Goal: Check status: Check status

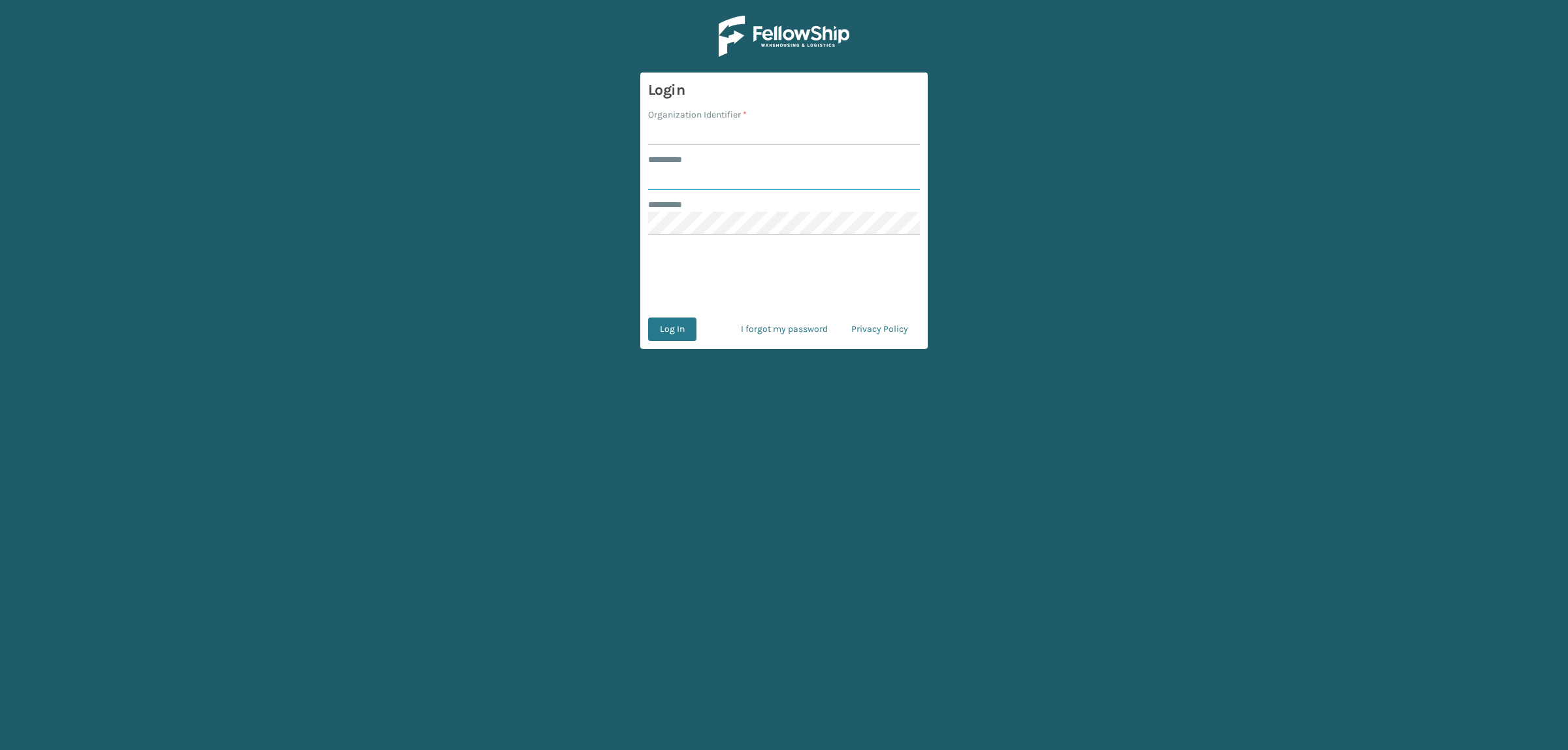
type input "**********"
click at [688, 139] on input "Organization Identifier *" at bounding box center [783, 134] width 272 height 24
type input "superadminorganization"
click at [680, 328] on button "Log In" at bounding box center [671, 329] width 48 height 24
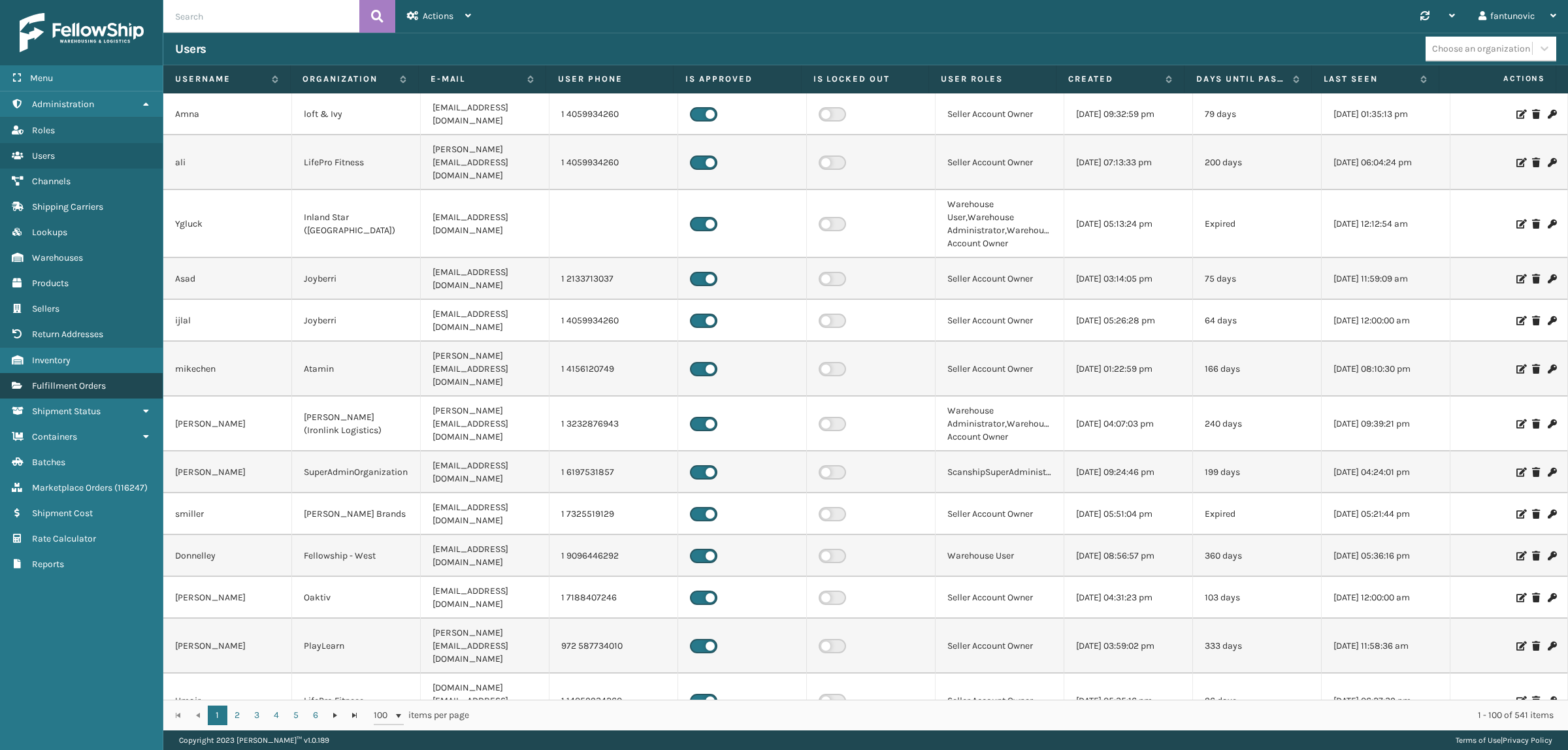
click at [53, 380] on span "Fulfillment Orders" at bounding box center [69, 386] width 74 height 11
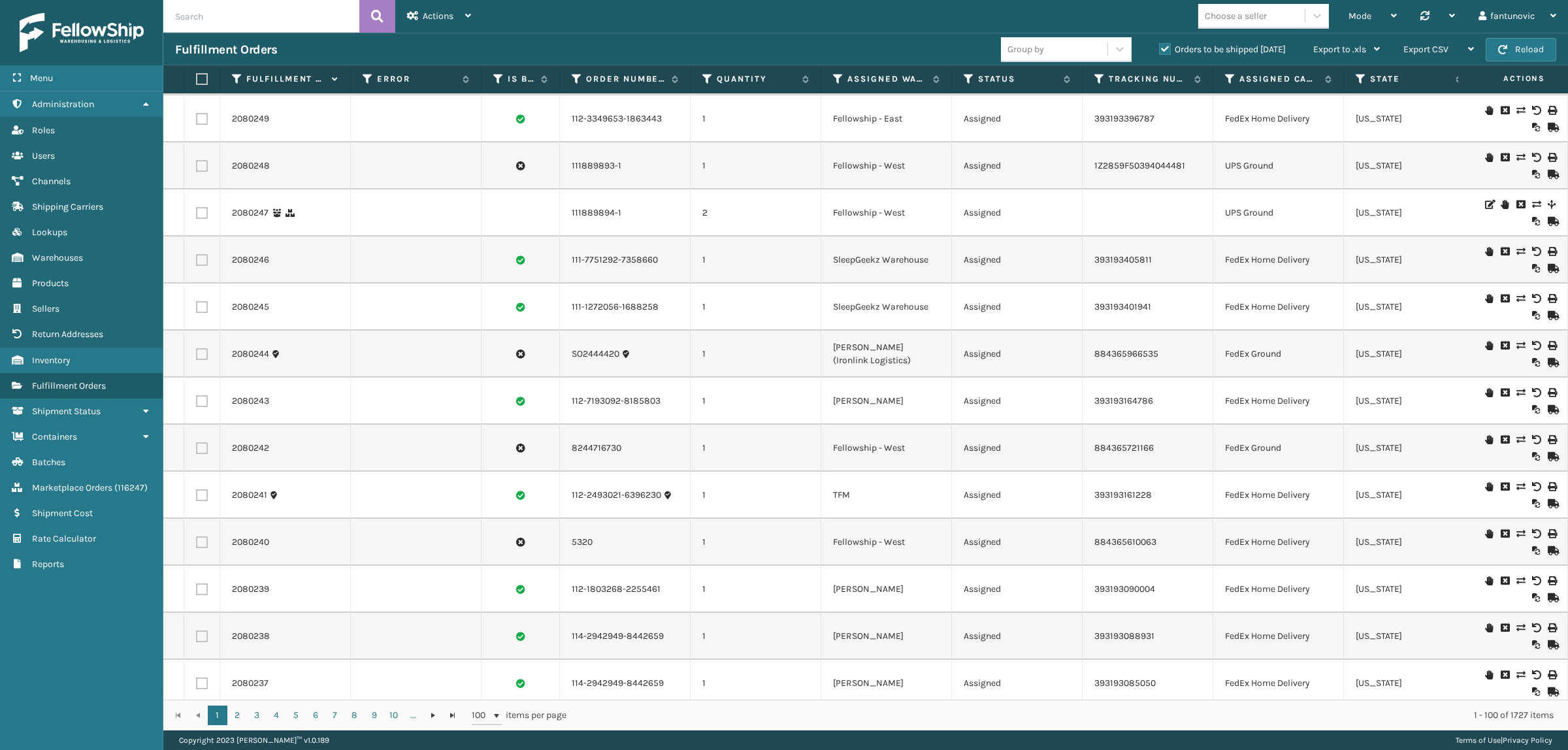
scroll to position [898, 0]
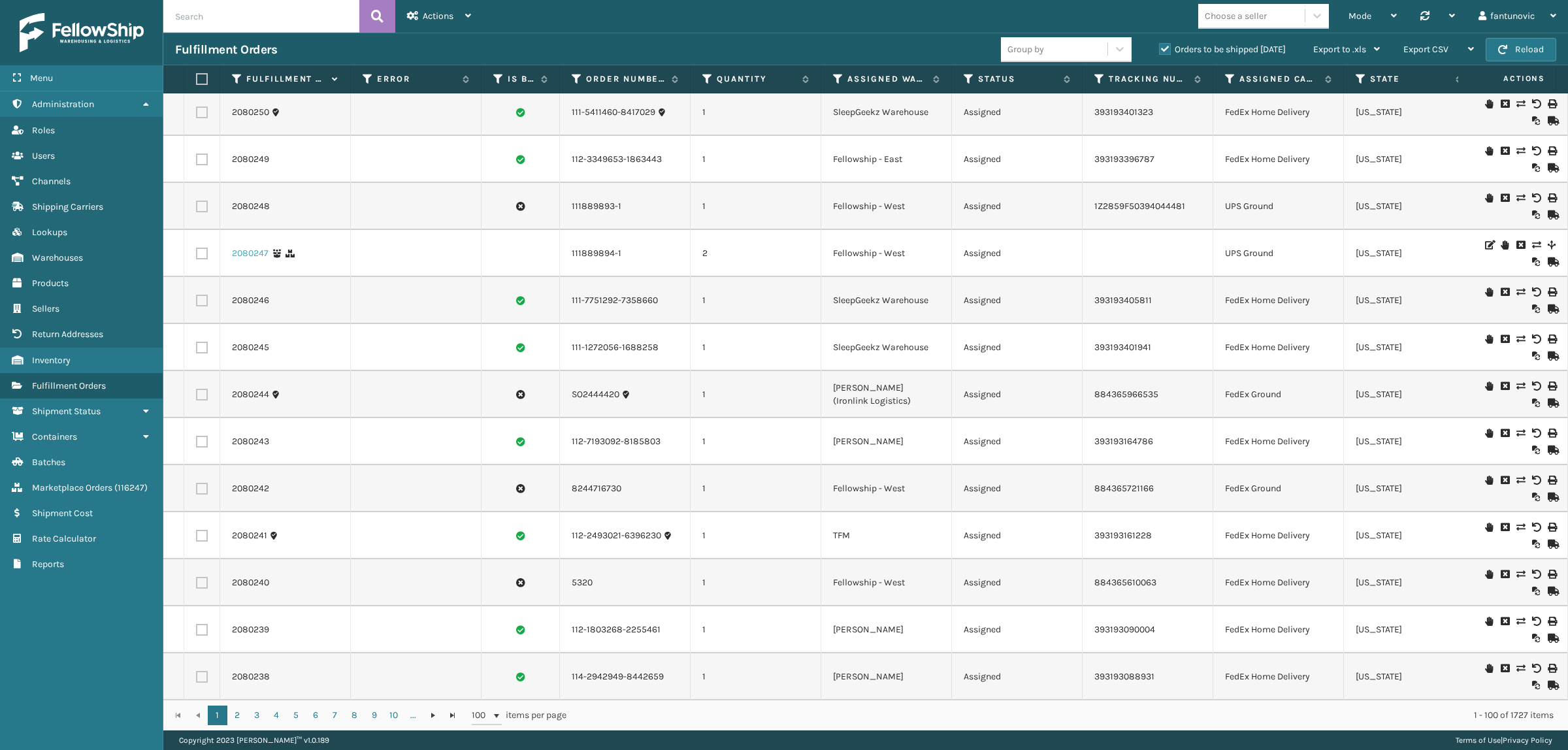
click at [243, 260] on link "2080247" at bounding box center [251, 253] width 37 height 13
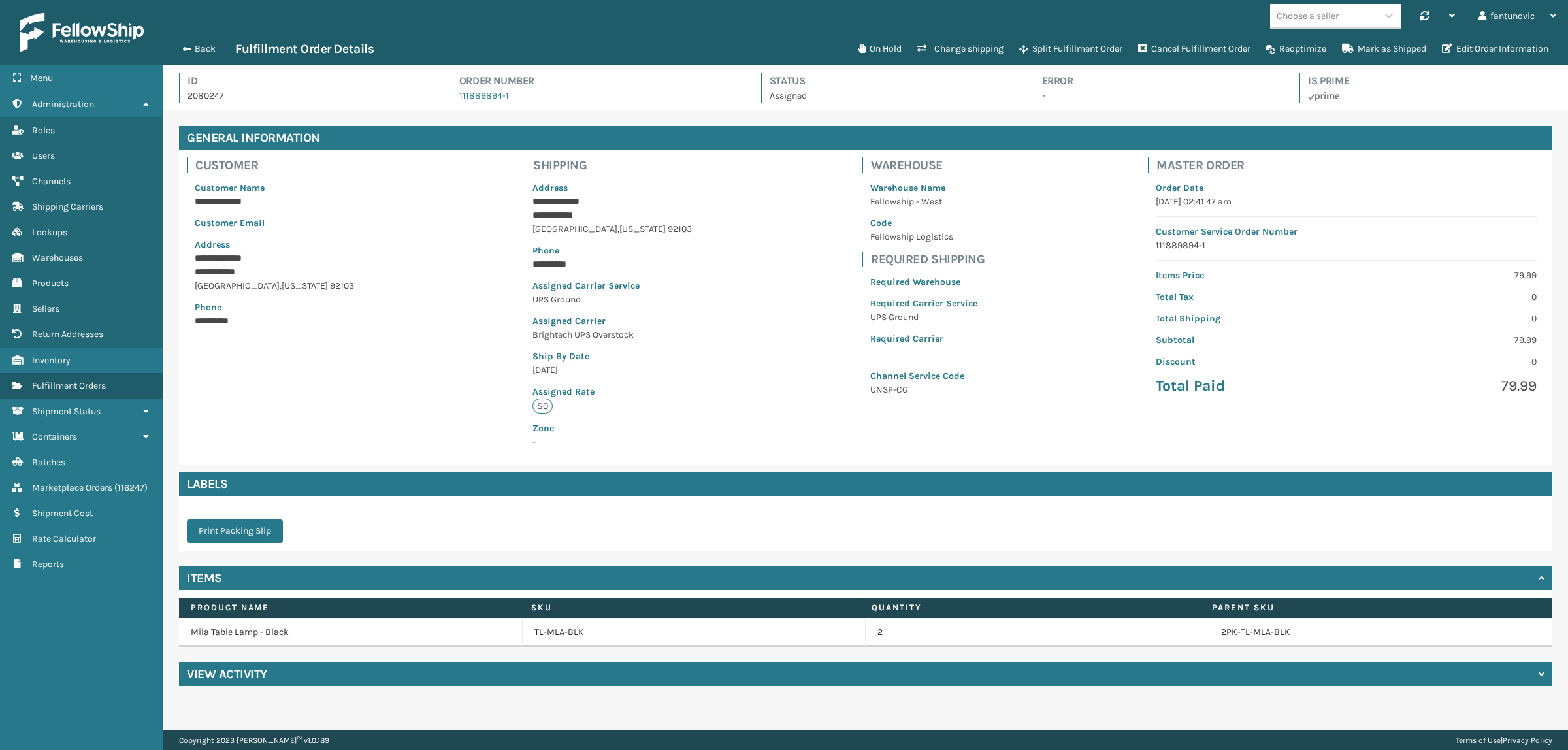
scroll to position [31, 1405]
click at [1465, 46] on button "Edit Order Information" at bounding box center [1496, 48] width 123 height 27
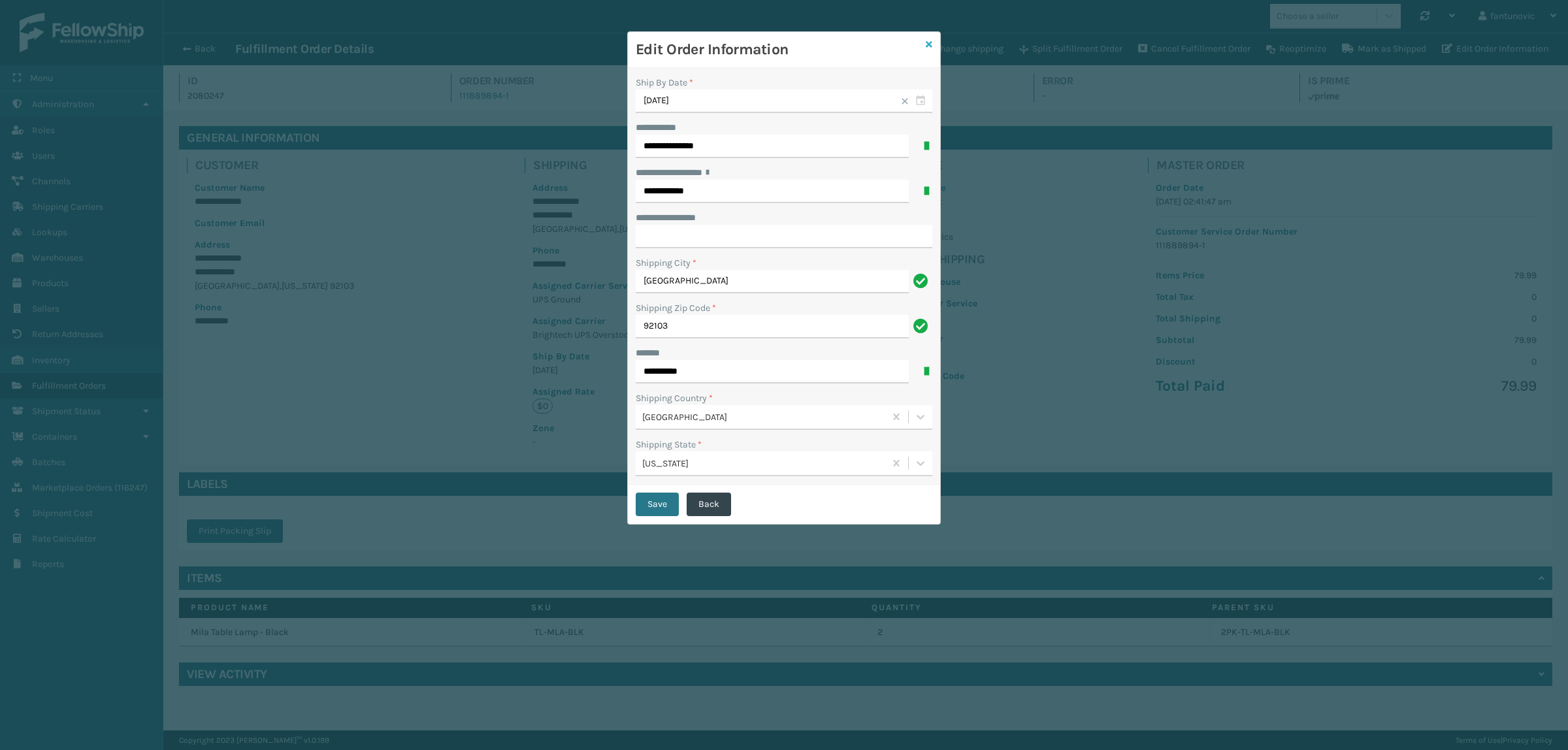
click at [929, 45] on icon at bounding box center [929, 45] width 6 height 9
